Goal: Task Accomplishment & Management: Use online tool/utility

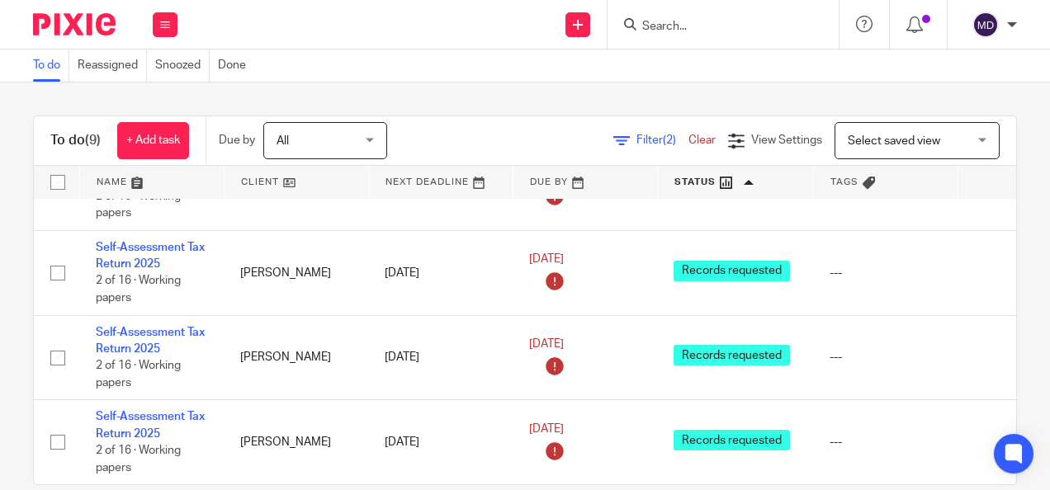
click at [636, 143] on span "Filter (2)" at bounding box center [662, 141] width 52 height 12
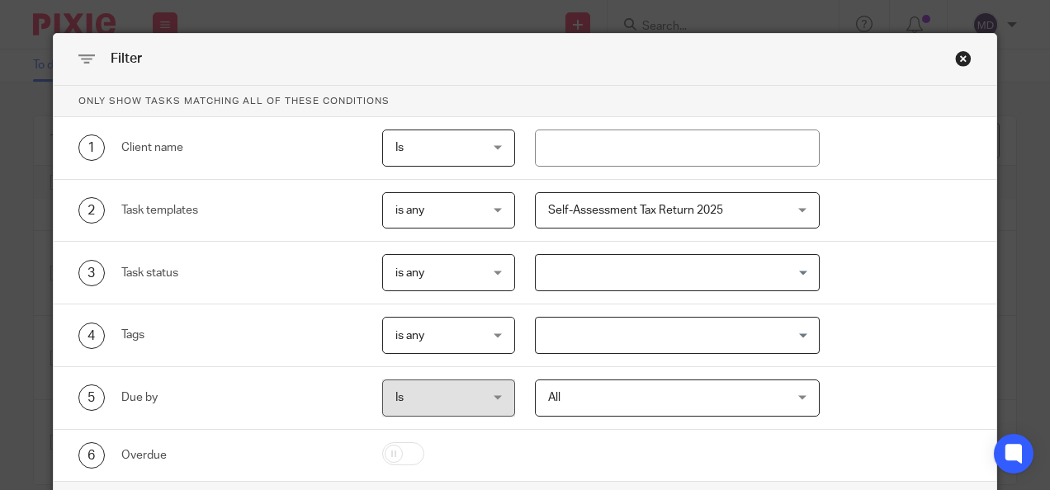
click at [627, 193] on span "Self-Assessment Tax Return 2025" at bounding box center [656, 210] width 217 height 35
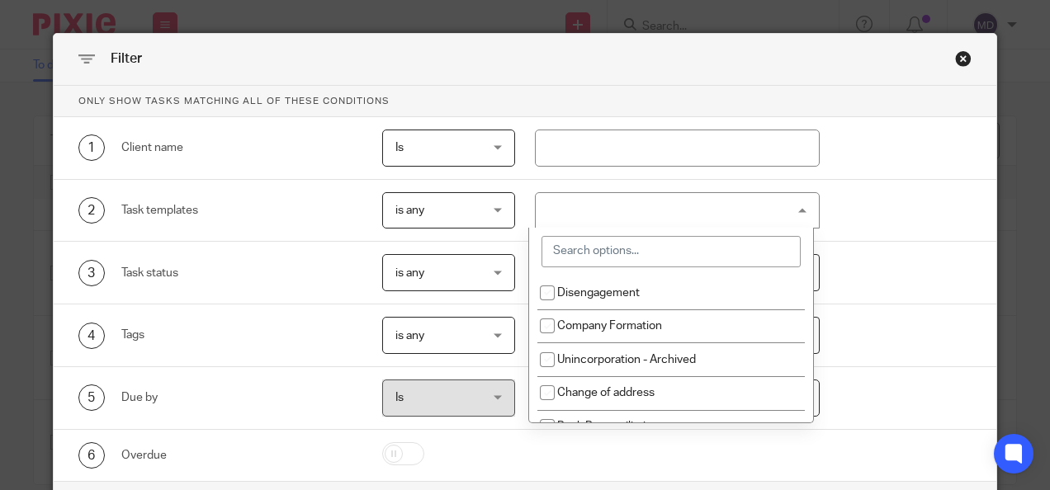
click at [630, 256] on input "search" at bounding box center [670, 251] width 259 height 31
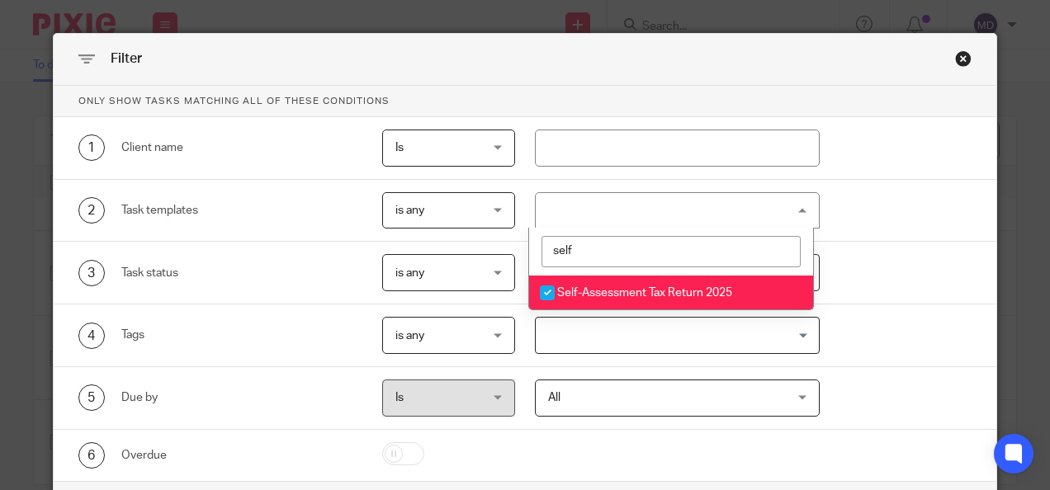
type input "self"
click at [558, 282] on input "checkbox" at bounding box center [546, 292] width 31 height 31
checkbox input "false"
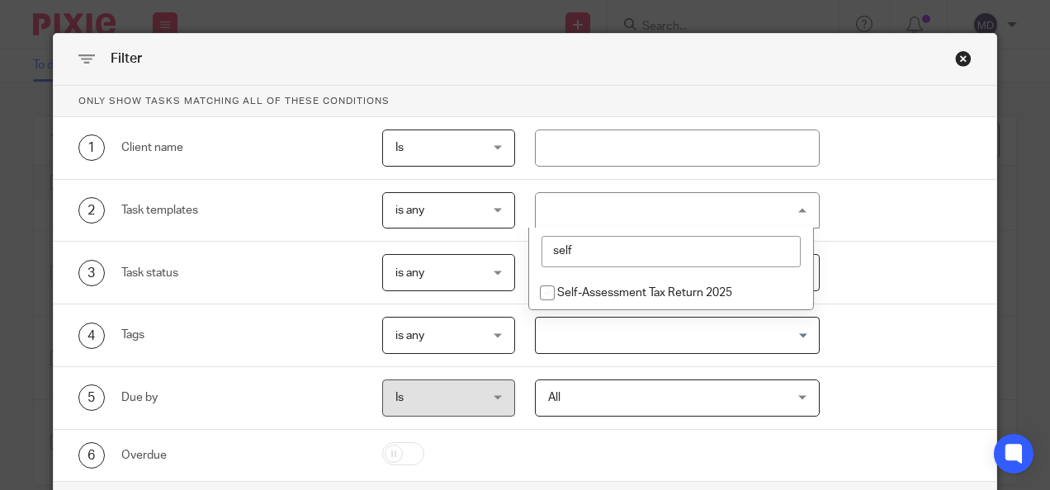
drag, startPoint x: 606, startPoint y: 251, endPoint x: 487, endPoint y: 248, distance: 118.9
click at [487, 248] on div "Only show tasks matching all of these conditions 1 Client name Is Is Is Is not …" at bounding box center [525, 283] width 943 height 395
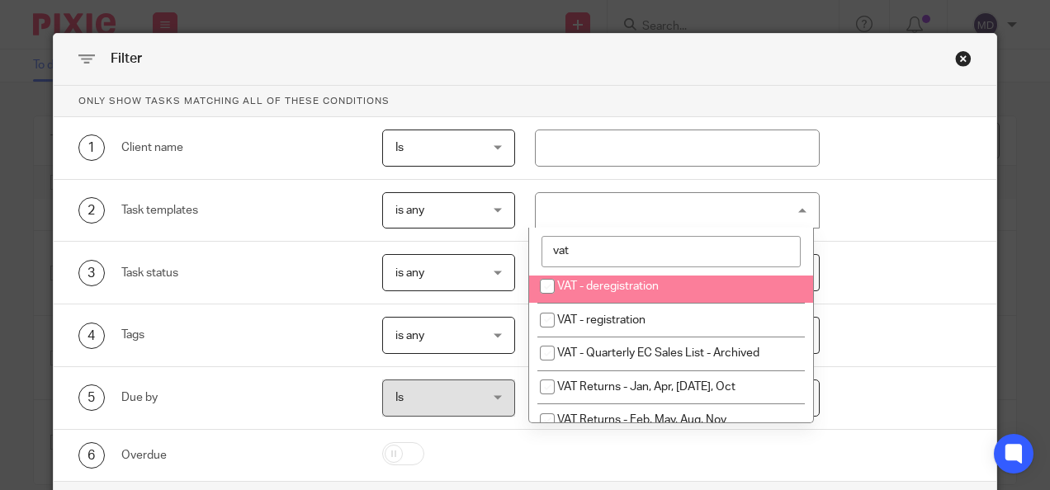
scroll to position [49, 0]
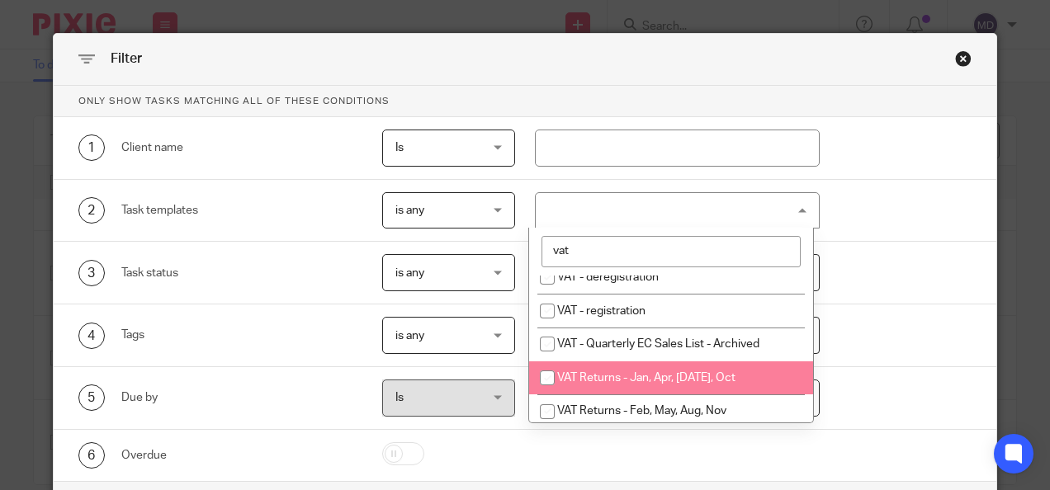
type input "vat"
click at [635, 366] on li "VAT Returns - Jan, Apr, [DATE], Oct" at bounding box center [671, 378] width 284 height 34
checkbox input "true"
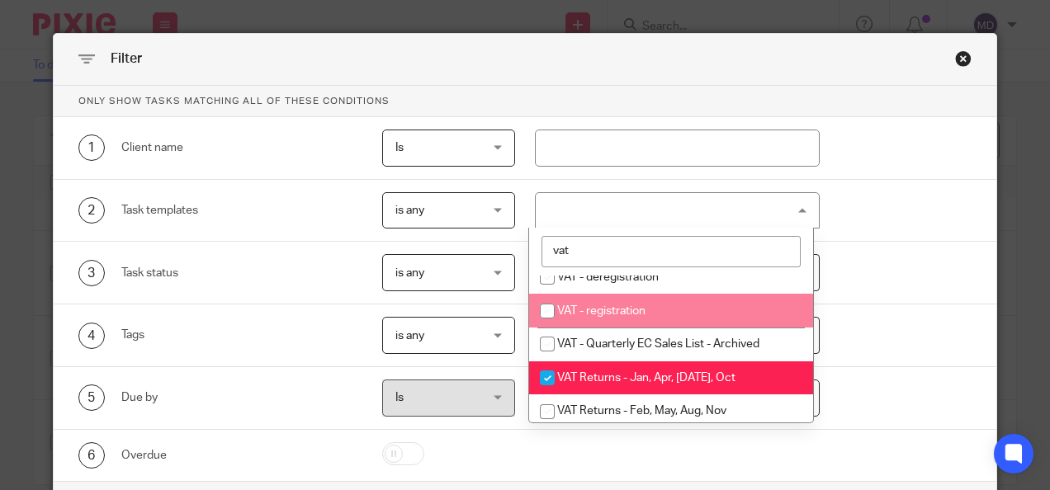
click at [904, 337] on div "4 Tags is any is any is any is all is none is_any Loading..." at bounding box center [515, 335] width 913 height 37
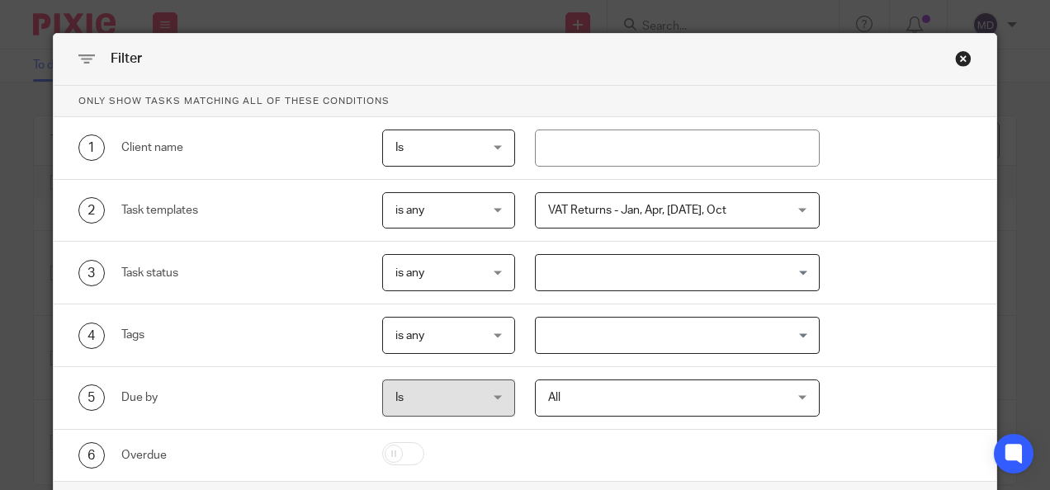
scroll to position [91, 0]
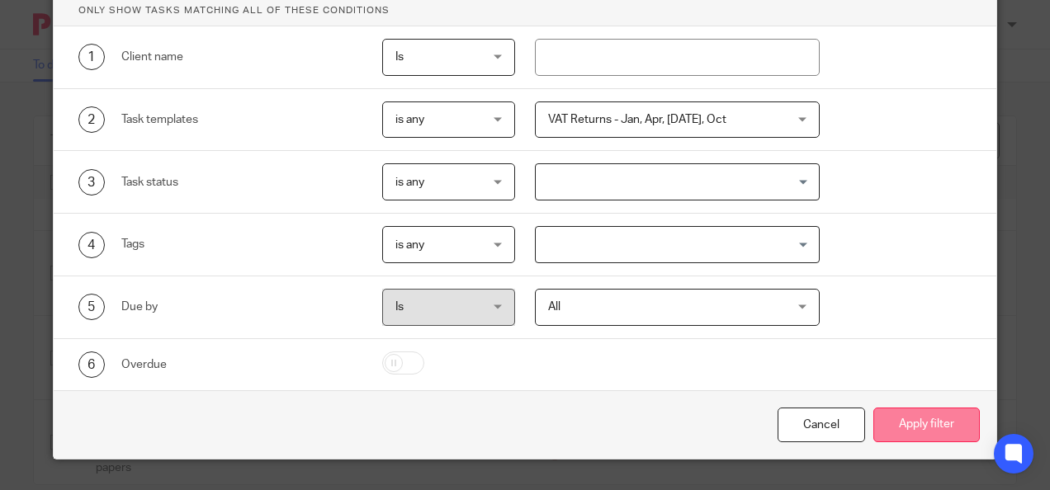
click at [914, 424] on button "Apply filter" at bounding box center [926, 425] width 106 height 35
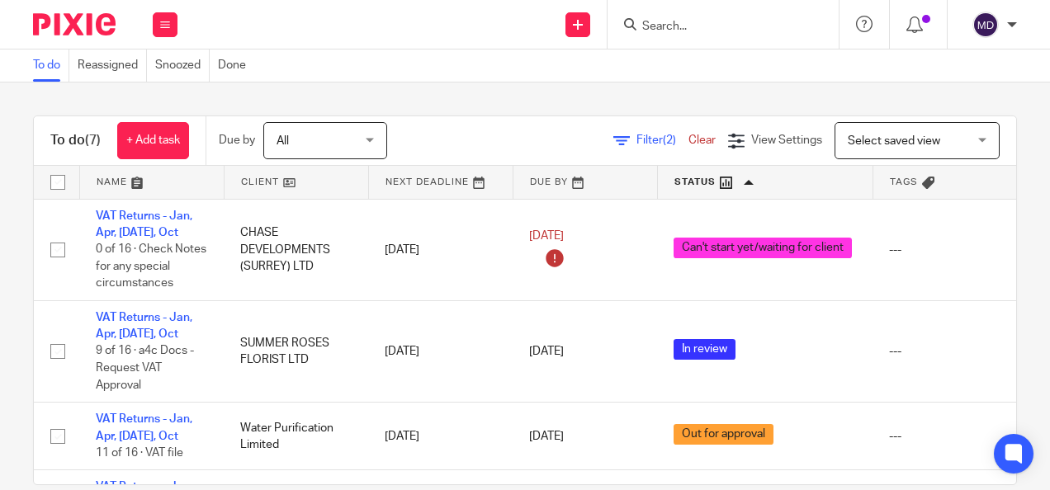
click at [682, 179] on link at bounding box center [765, 182] width 215 height 33
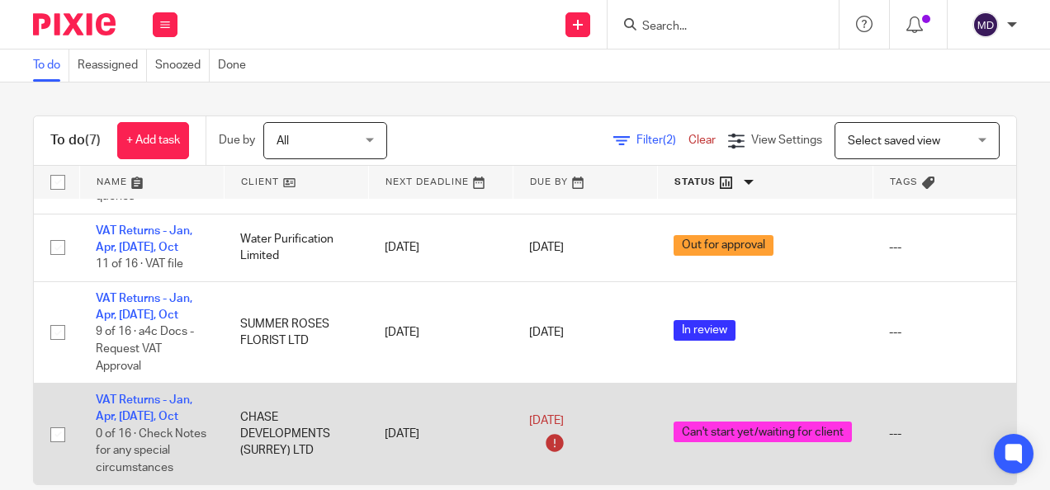
scroll to position [412, 0]
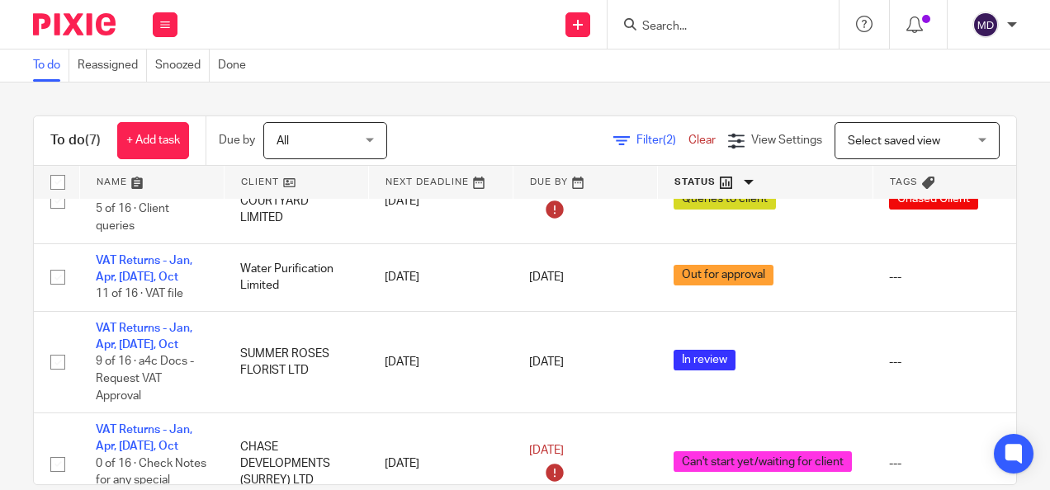
click at [660, 20] on input "Search" at bounding box center [714, 27] width 149 height 15
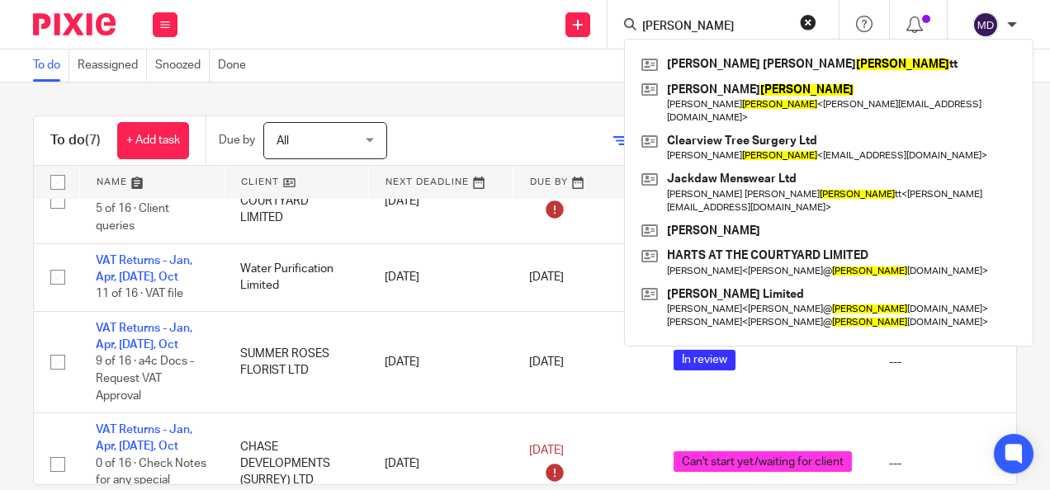
type input "[PERSON_NAME]"
